Goal: Information Seeking & Learning: Find specific fact

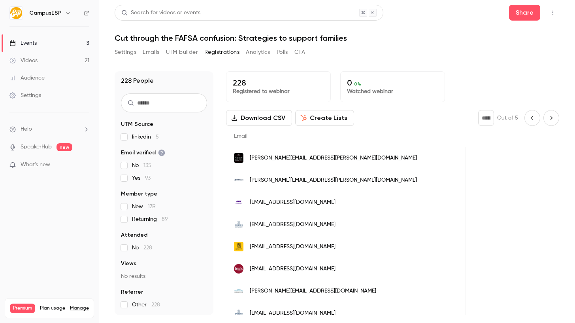
scroll to position [0, 416]
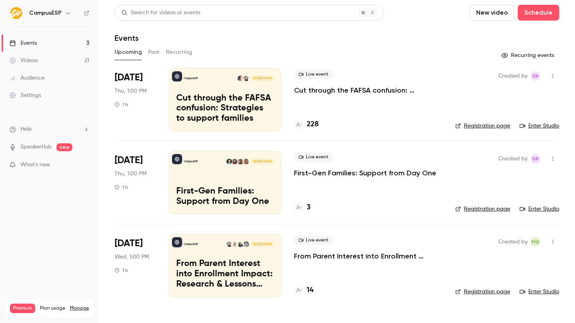
click at [391, 90] on p "Cut through the FAFSA confusion: Strategies to support families" at bounding box center [368, 89] width 149 height 9
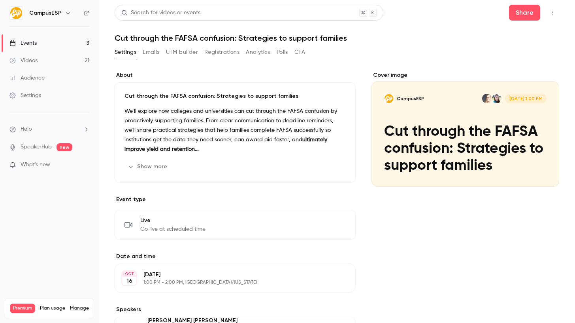
click at [266, 39] on h1 "Cut through the FAFSA confusion: Strategies to support families" at bounding box center [337, 37] width 445 height 9
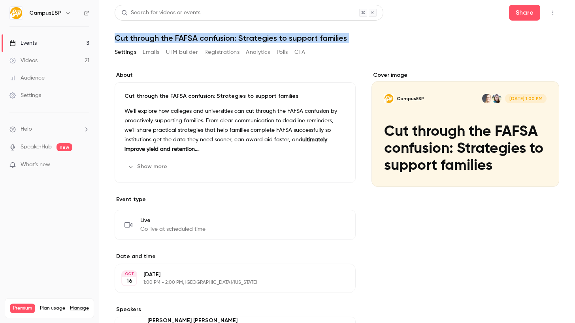
click at [266, 39] on h1 "Cut through the FAFSA confusion: Strategies to support families" at bounding box center [337, 37] width 445 height 9
copy div "Cut through the FAFSA confusion: Strategies to support families Settings Emails…"
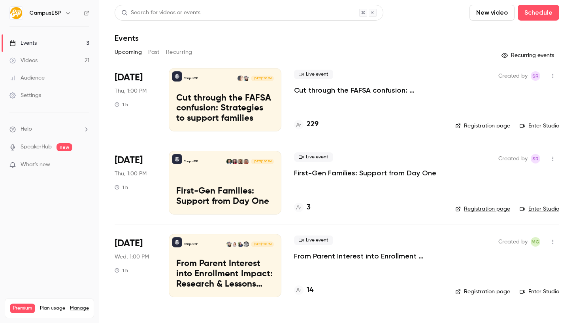
click at [343, 174] on p "First-Gen Families: Support from Day One" at bounding box center [365, 172] width 142 height 9
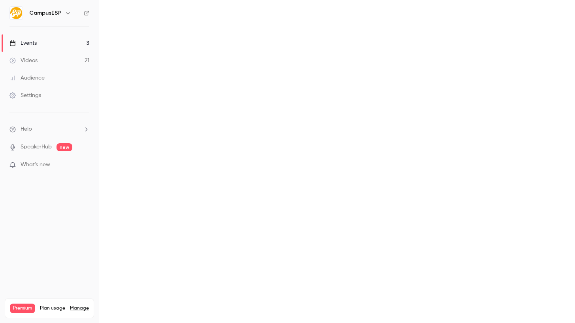
scroll to position [0, 0]
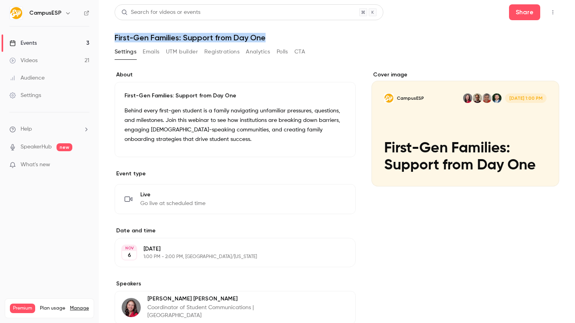
drag, startPoint x: 279, startPoint y: 37, endPoint x: 115, endPoint y: 38, distance: 163.7
click at [115, 38] on h1 "First-Gen Families: Support from Day One" at bounding box center [337, 37] width 445 height 9
copy h1 "First-Gen Families: Support from Day One"
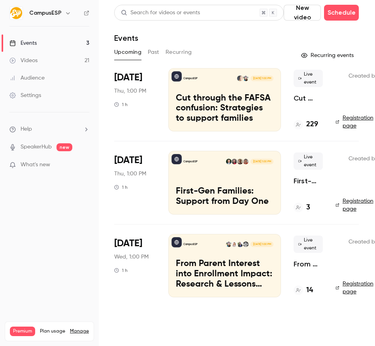
scroll to position [0, 34]
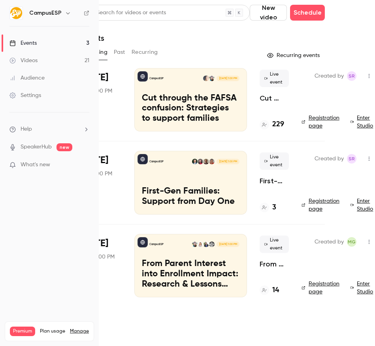
click at [120, 55] on button "Past" at bounding box center [119, 52] width 11 height 13
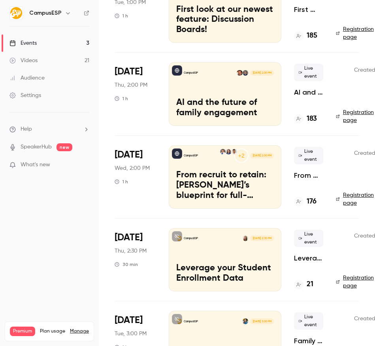
scroll to position [91, 0]
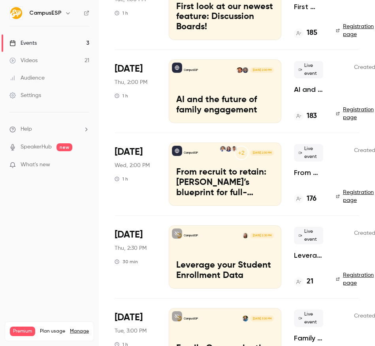
click at [134, 155] on span "Aug 6" at bounding box center [129, 151] width 28 height 13
click at [191, 150] on div "CampusESP" at bounding box center [187, 153] width 22 height 6
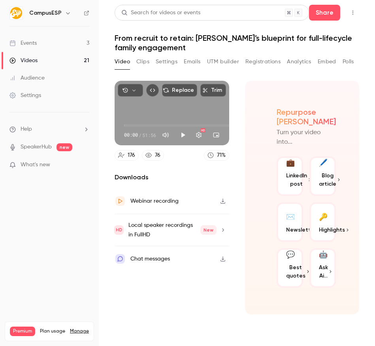
click at [268, 61] on button "Registrations" at bounding box center [262, 61] width 35 height 13
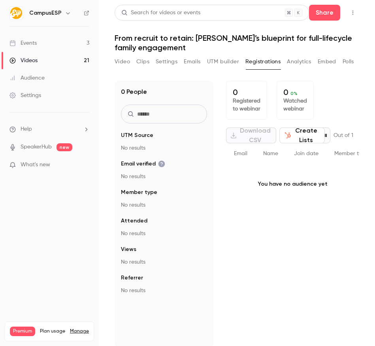
click at [221, 58] on button "UTM builder" at bounding box center [223, 61] width 32 height 13
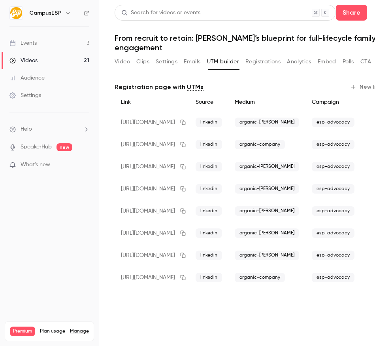
click at [306, 55] on button "Analytics" at bounding box center [299, 61] width 25 height 13
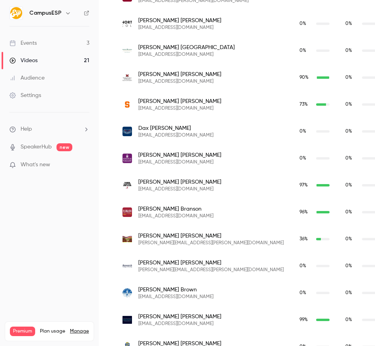
scroll to position [617, 0]
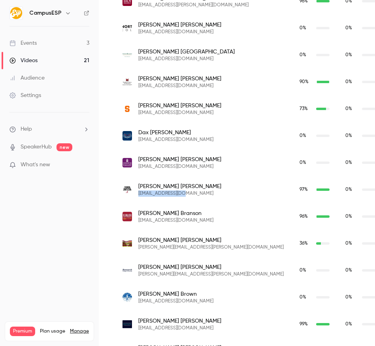
drag, startPoint x: 188, startPoint y: 194, endPoint x: 137, endPoint y: 194, distance: 51.4
click at [137, 194] on div "Alexandra Borchardt apborchardt@ua.edu" at bounding box center [203, 189] width 161 height 14
copy span "apborchardt@ua.edu"
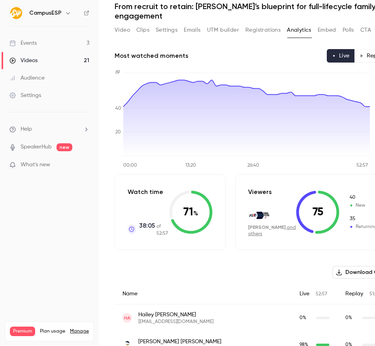
scroll to position [0, 0]
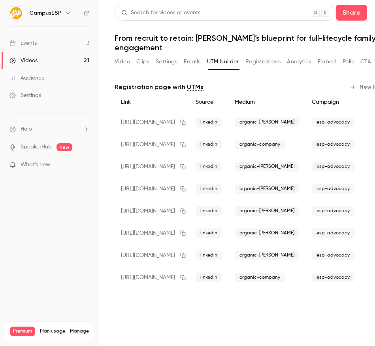
click at [121, 55] on button "Video" at bounding box center [122, 61] width 15 height 13
